Goal: Task Accomplishment & Management: Complete application form

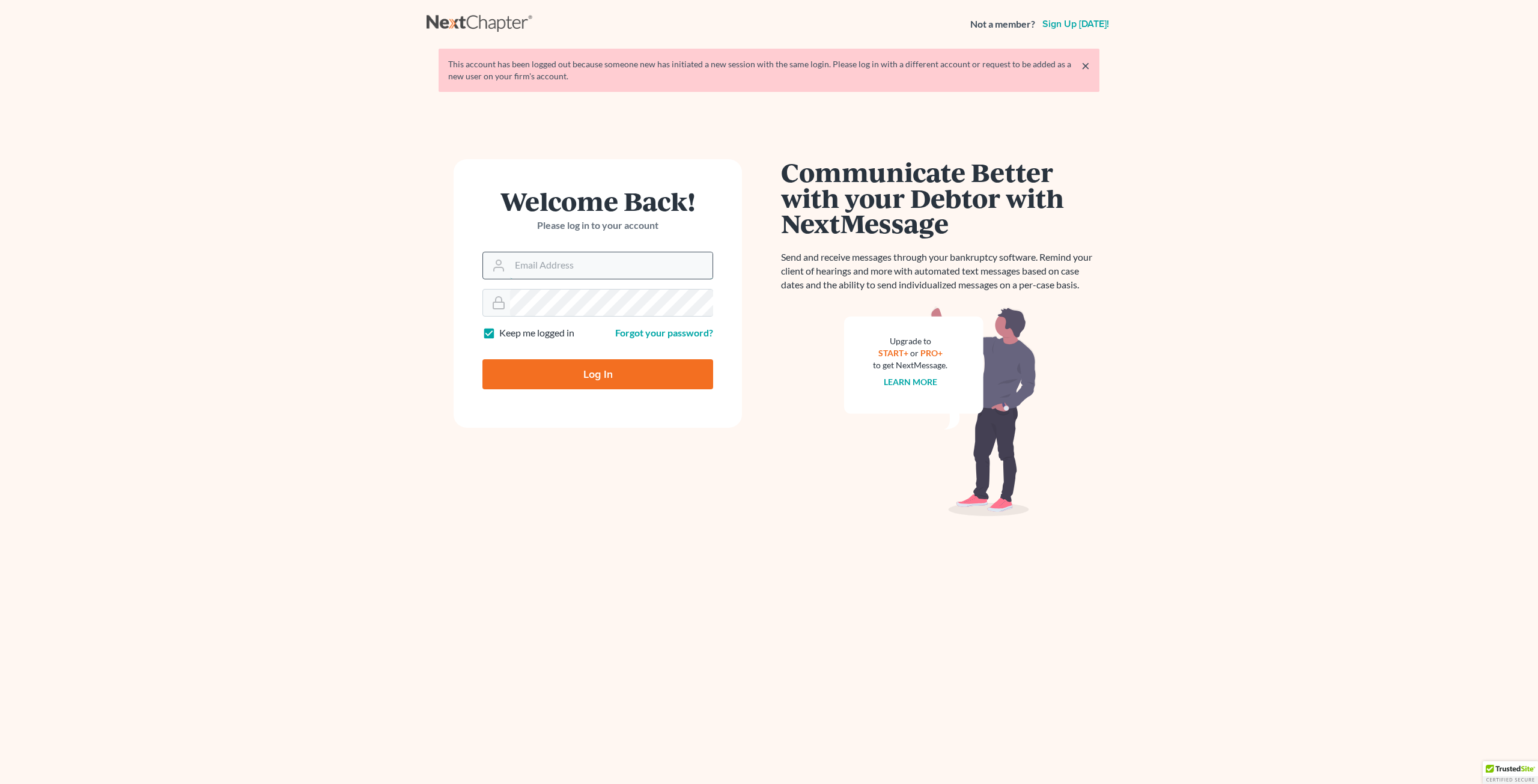
click at [538, 265] on input "Email Address" at bounding box center [610, 265] width 202 height 26
type input "mmitchell@wellerlegalgroup.com"
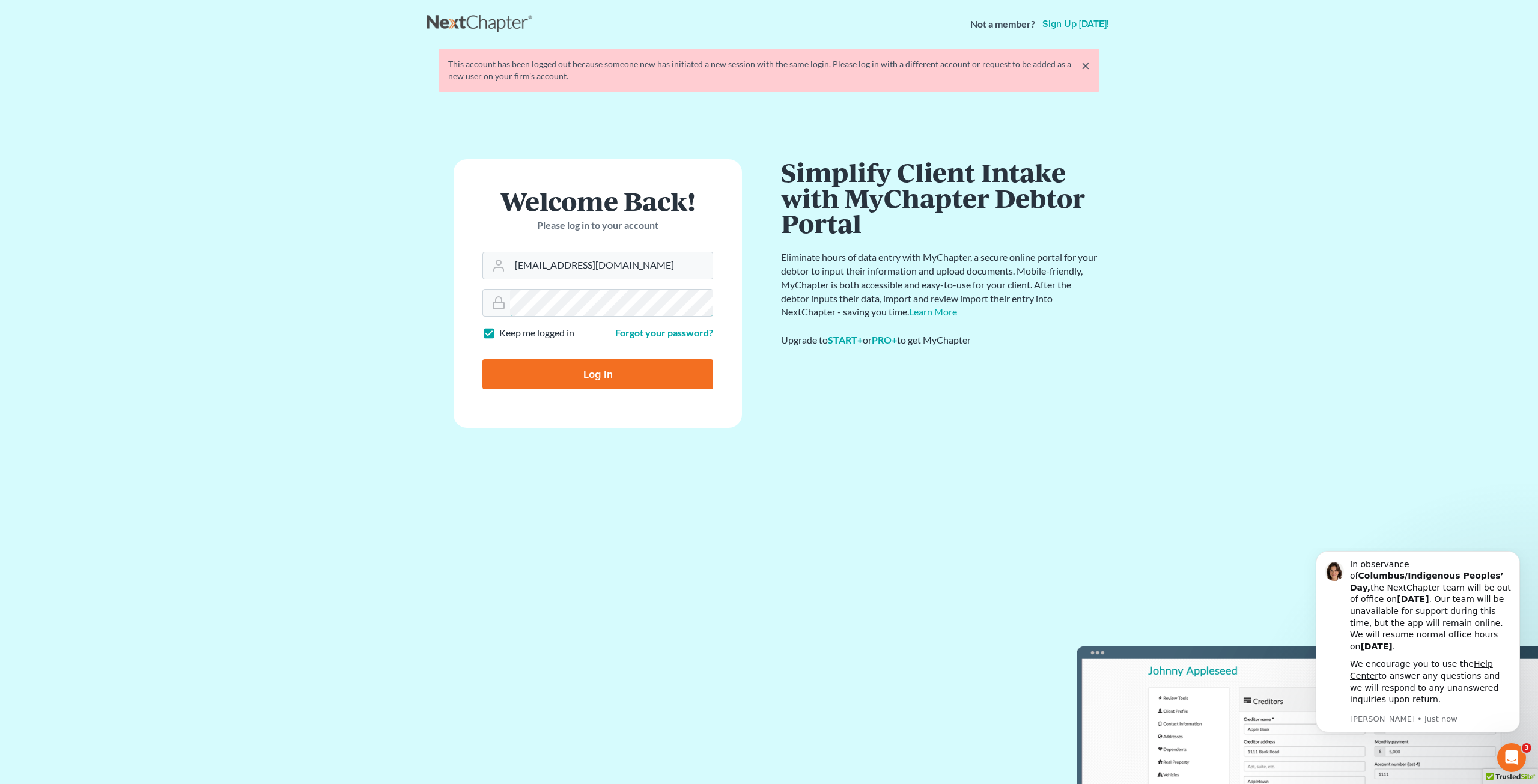
click at [482, 359] on input "Log In" at bounding box center [597, 374] width 230 height 30
type input "Thinking..."
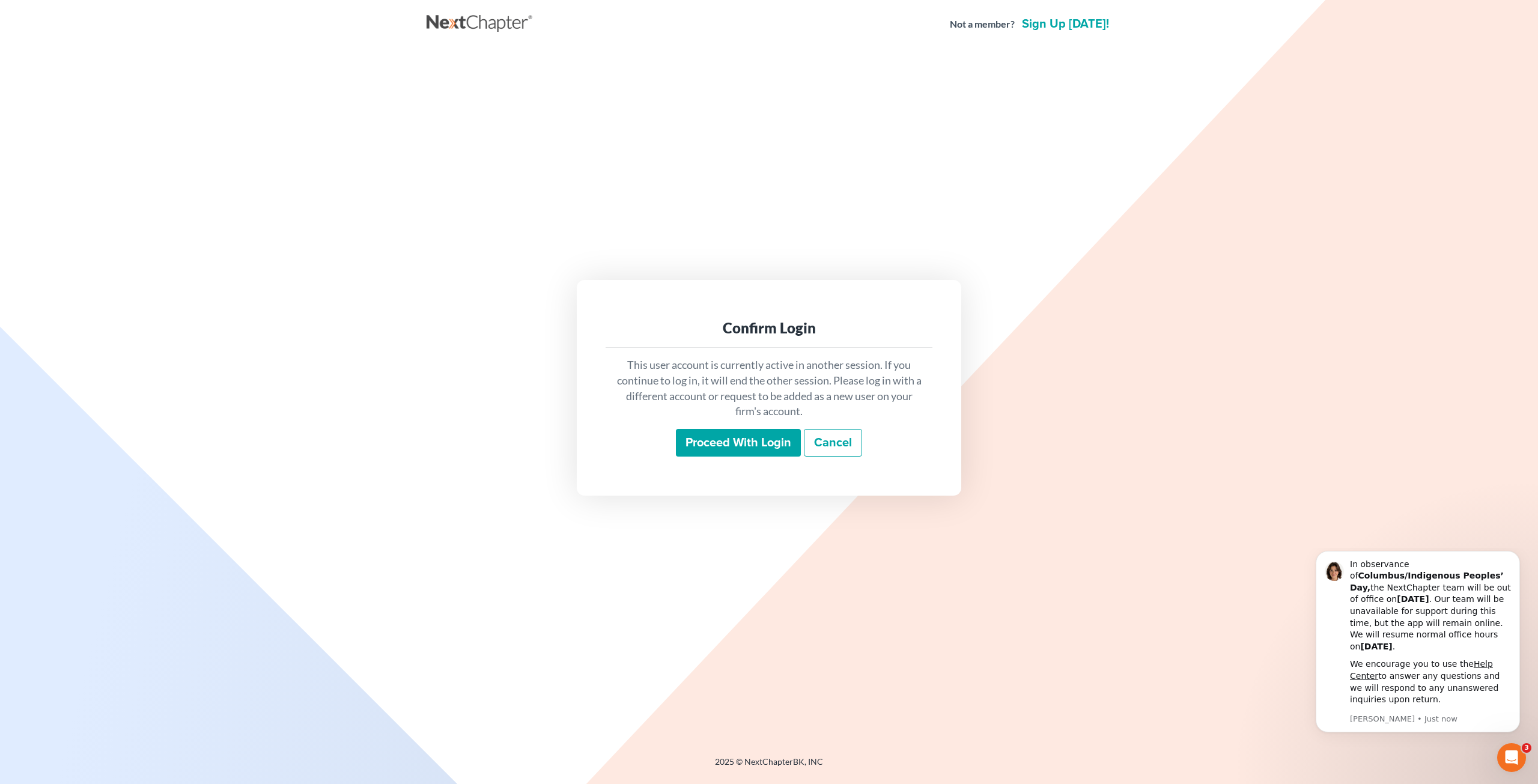
click at [719, 437] on input "Proceed with login" at bounding box center [738, 442] width 125 height 27
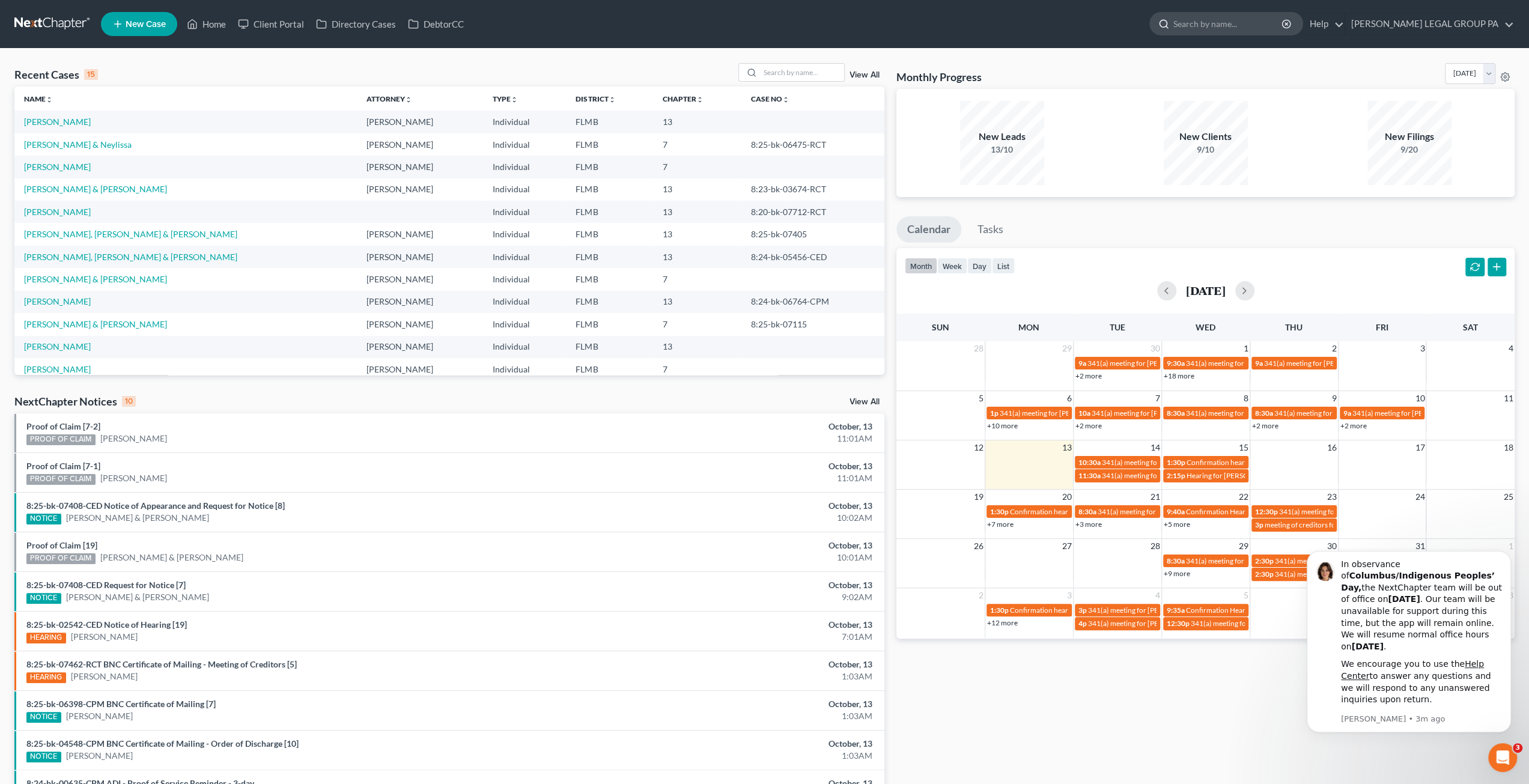
click at [1272, 35] on div at bounding box center [1226, 24] width 154 height 24
click at [1265, 23] on input "search" at bounding box center [1228, 24] width 110 height 23
click at [142, 13] on link "New Case" at bounding box center [138, 24] width 76 height 24
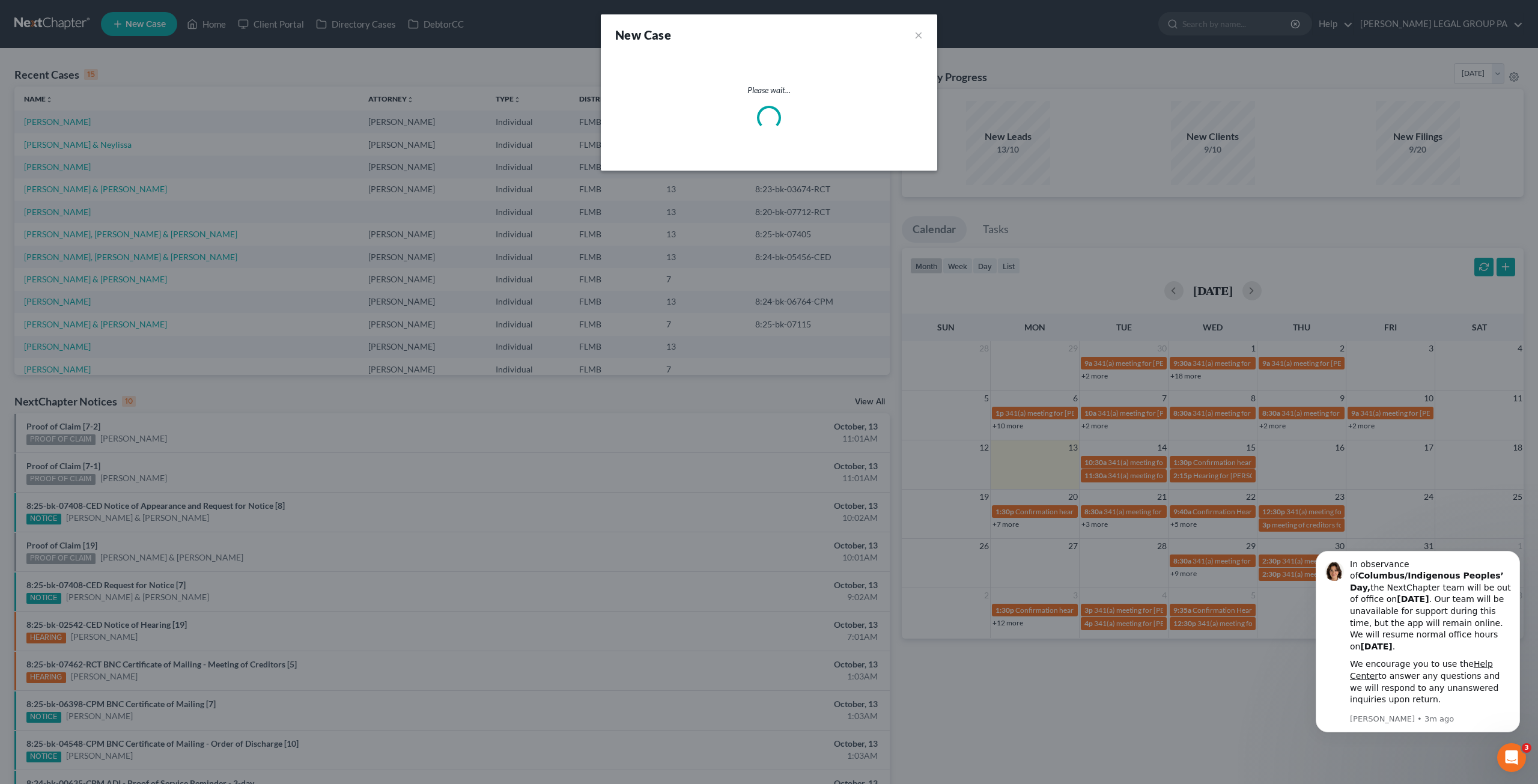
select select "15"
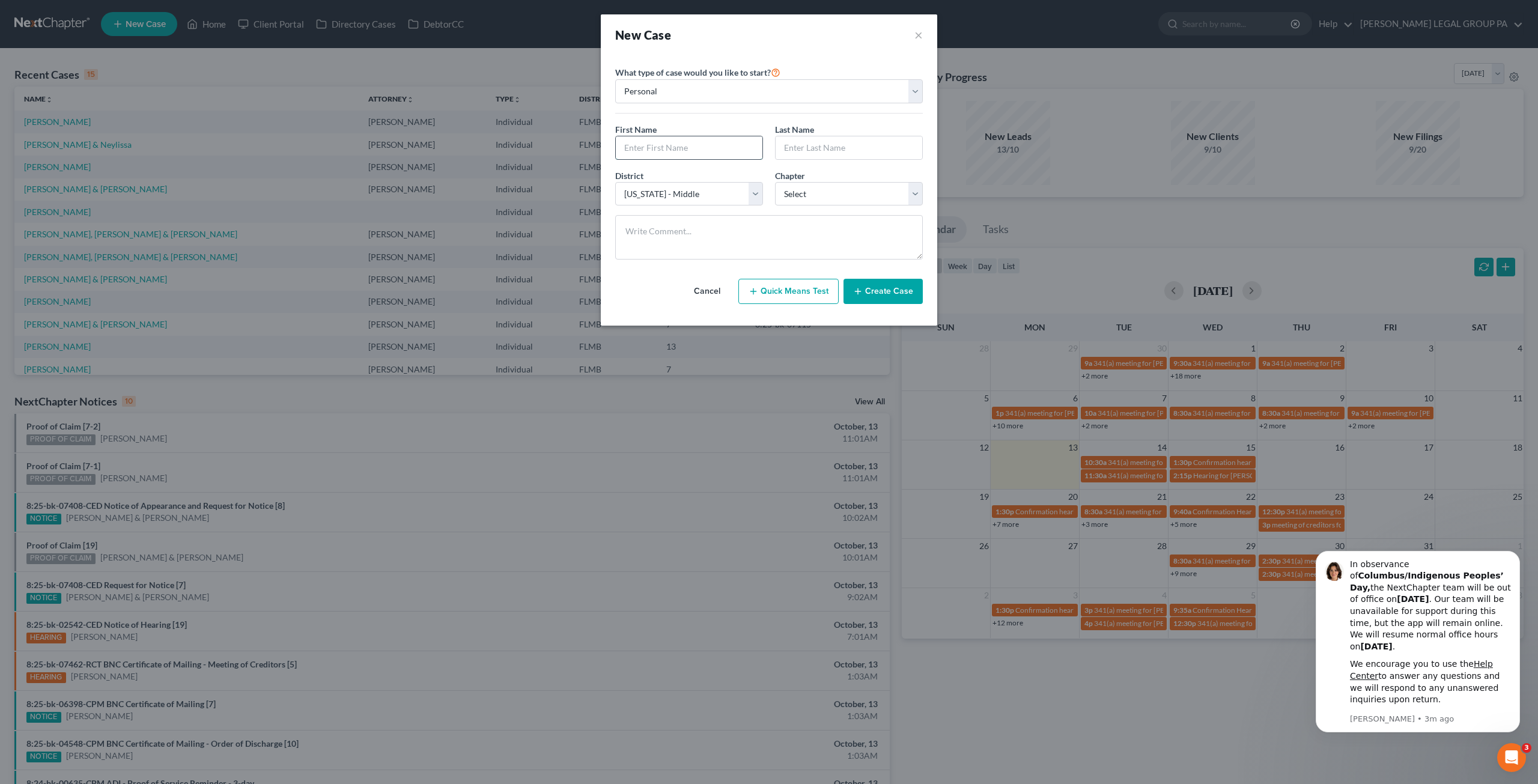
click at [719, 136] on input "text" at bounding box center [689, 148] width 147 height 23
type input "[PERSON_NAME]"
click at [816, 148] on input "text" at bounding box center [849, 148] width 147 height 23
type input "[PERSON_NAME]"
click at [873, 295] on button "Create Case" at bounding box center [883, 290] width 79 height 25
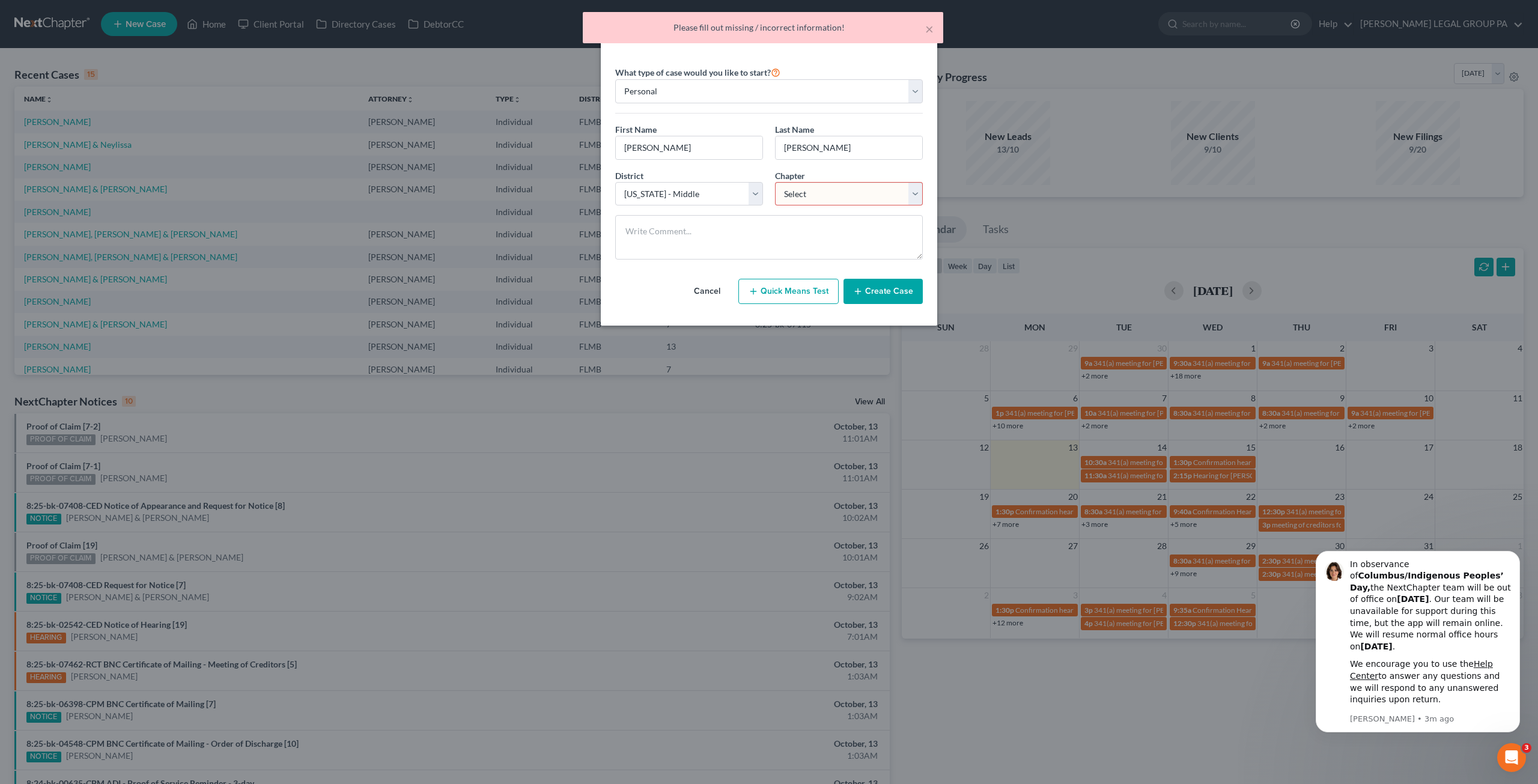
click at [822, 198] on select "Select 7 11 12 13" at bounding box center [848, 195] width 148 height 24
select select "0"
click at [775, 182] on select "Select 7 11 12 13" at bounding box center [848, 195] width 148 height 24
click at [896, 298] on button "Create Case" at bounding box center [883, 290] width 79 height 25
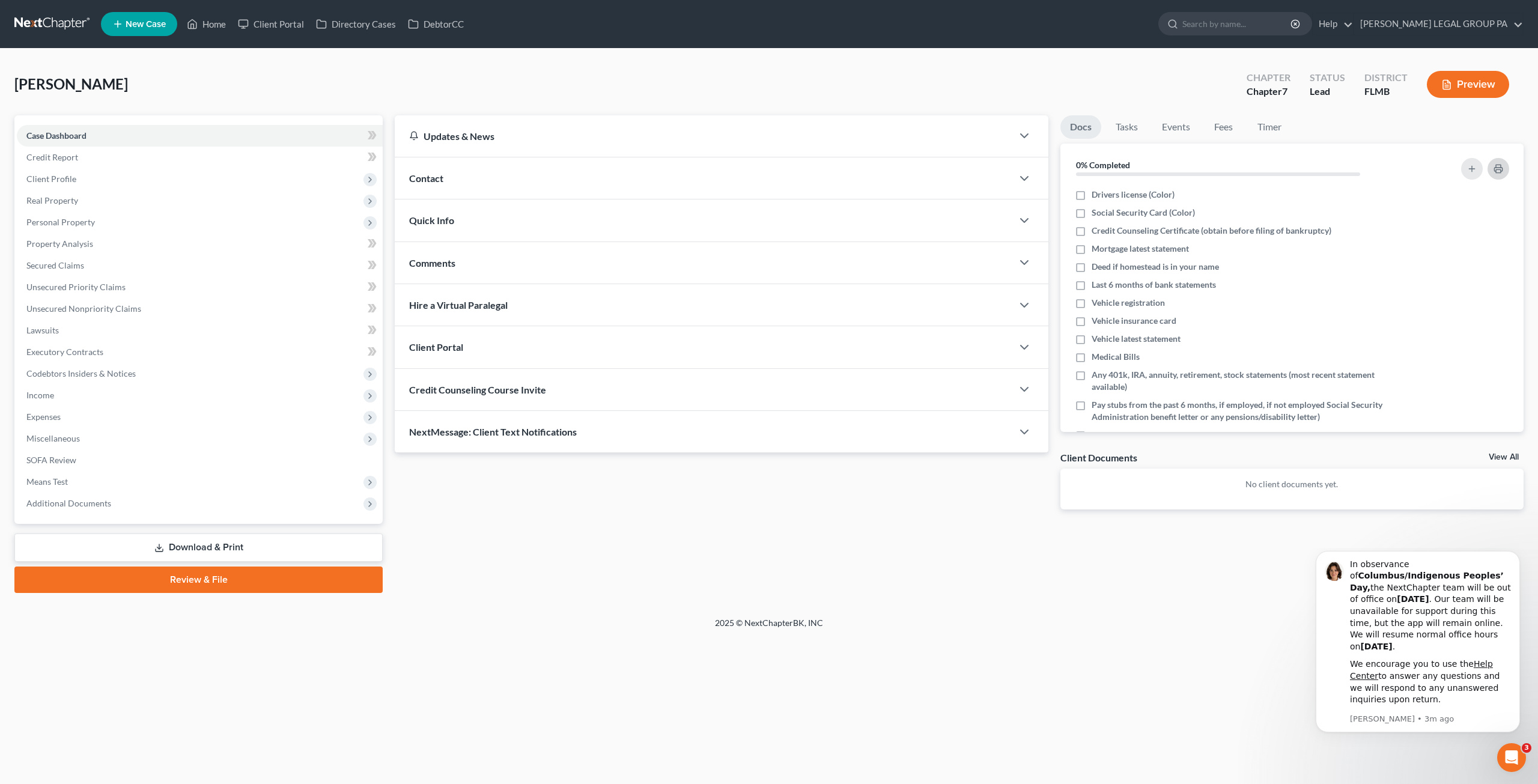
click at [1495, 169] on icon "button" at bounding box center [1498, 169] width 8 height 4
